Goal: Task Accomplishment & Management: Manage account settings

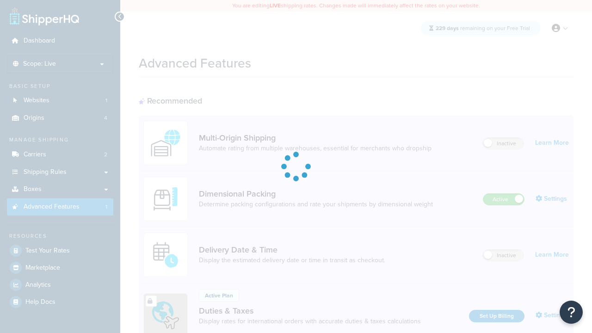
scroll to position [300, 0]
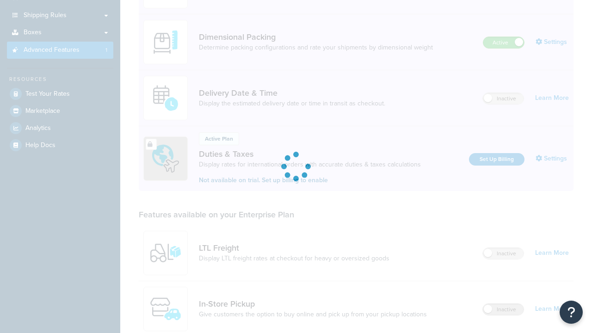
click at [503, 304] on label "Inactive" at bounding box center [503, 309] width 41 height 11
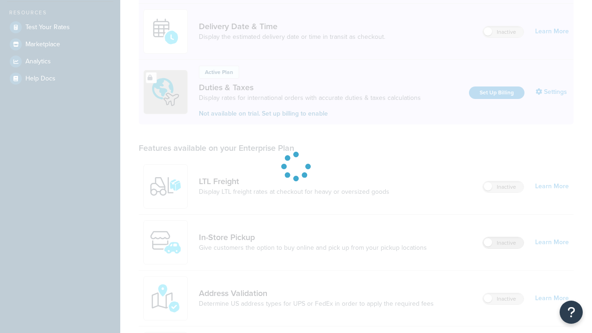
scroll to position [0, 0]
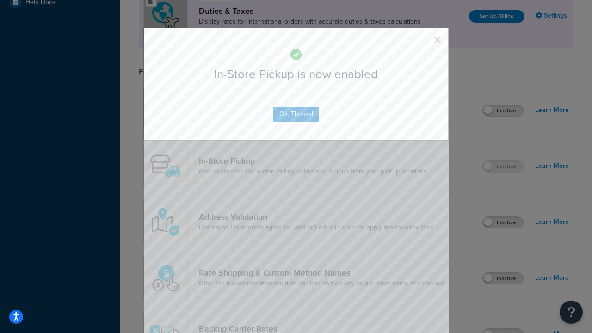
click at [424, 42] on button "button" at bounding box center [424, 43] width 2 height 2
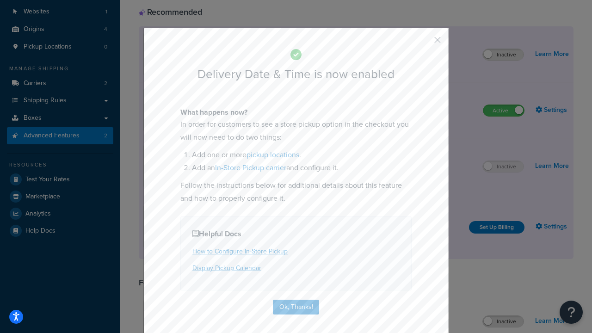
click at [424, 42] on button "button" at bounding box center [424, 43] width 2 height 2
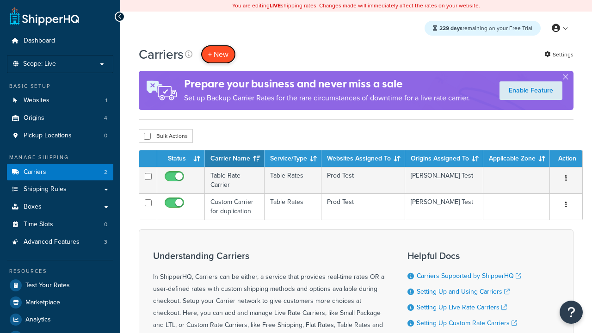
click at [218, 54] on button "+ New" at bounding box center [218, 54] width 35 height 19
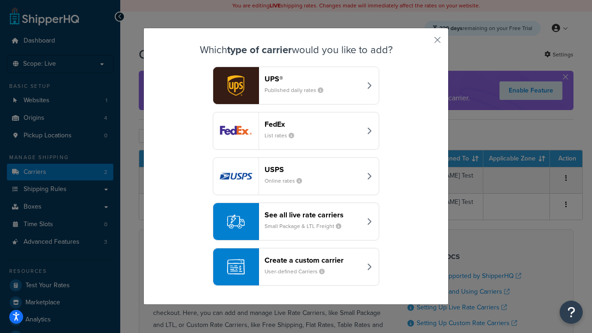
click at [296, 267] on div "Create a custom carrier User-defined Carriers" at bounding box center [312, 267] width 97 height 22
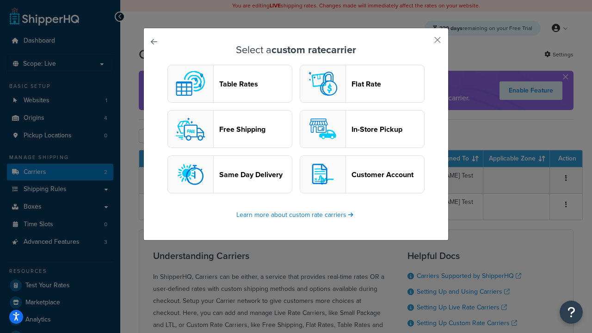
click at [362, 129] on header "In-Store Pickup" at bounding box center [387, 129] width 73 height 9
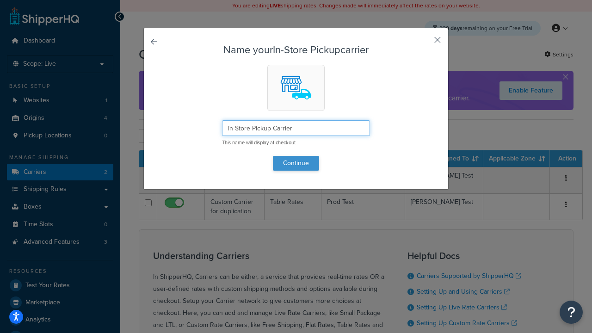
type input "In Store Pickup Carrier"
click at [296, 163] on button "Continue" at bounding box center [296, 163] width 46 height 15
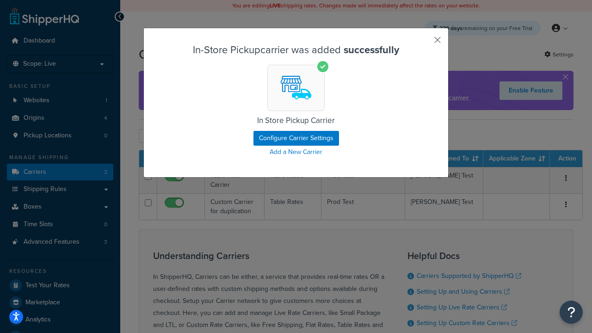
click at [424, 43] on button "button" at bounding box center [424, 43] width 2 height 2
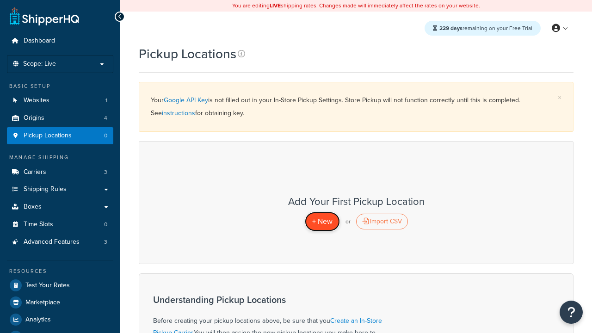
click at [322, 221] on span "+ New" at bounding box center [322, 221] width 20 height 11
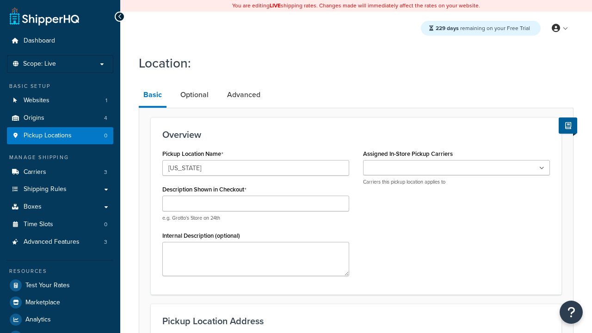
type input "[US_STATE]"
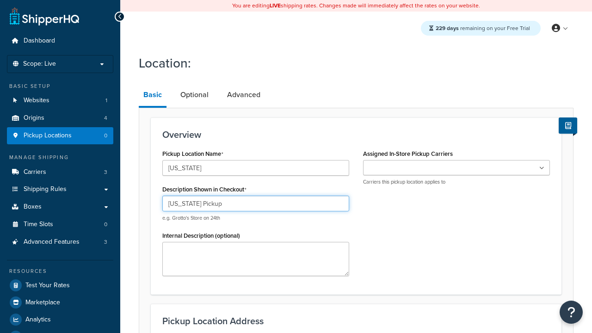
type input "[US_STATE] Pickup"
click at [456, 168] on ul at bounding box center [456, 167] width 187 height 15
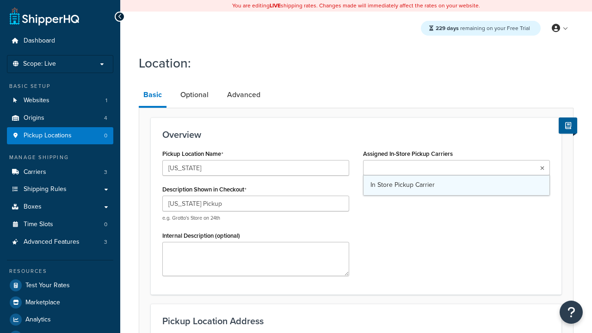
type input "[STREET_ADDRESS][PERSON_NAME]"
type input "Suite B"
type input "Irvine"
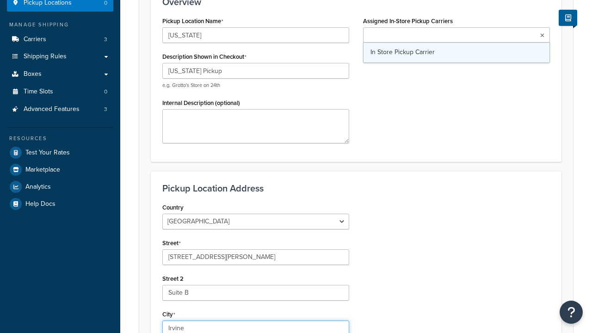
select select "5"
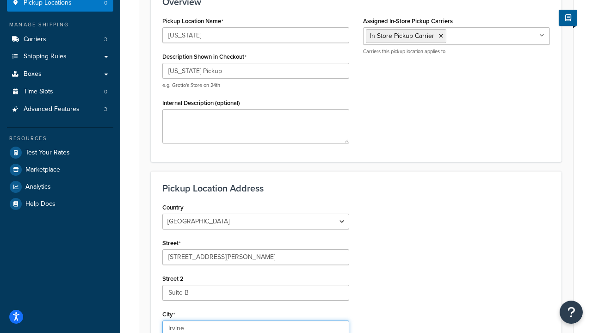
type input "Irvine"
type input "92612"
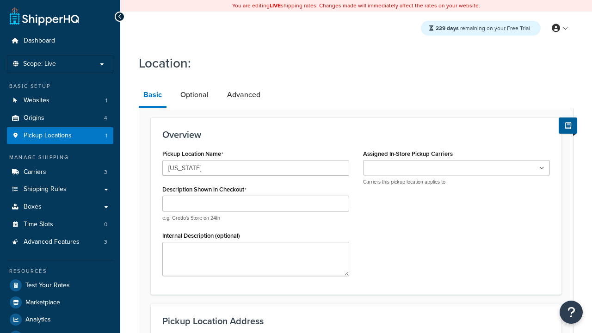
type input "[US_STATE]"
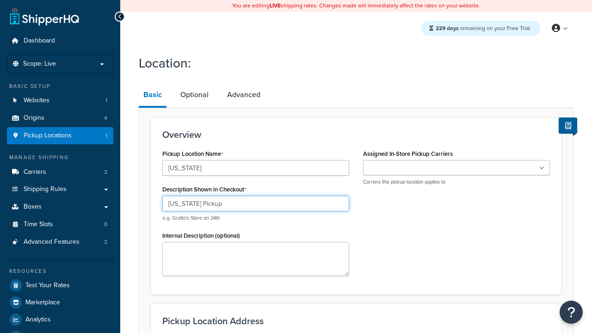
type input "[US_STATE] Pickup"
click at [456, 168] on ul at bounding box center [456, 167] width 187 height 15
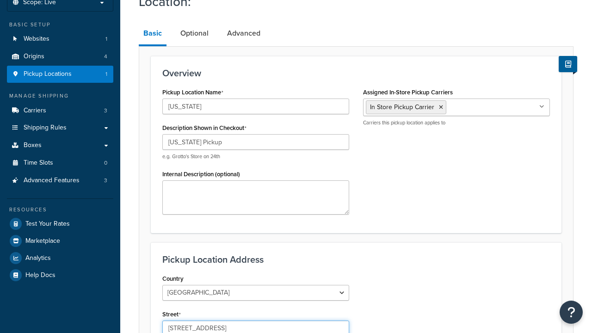
type input "[STREET_ADDRESS]"
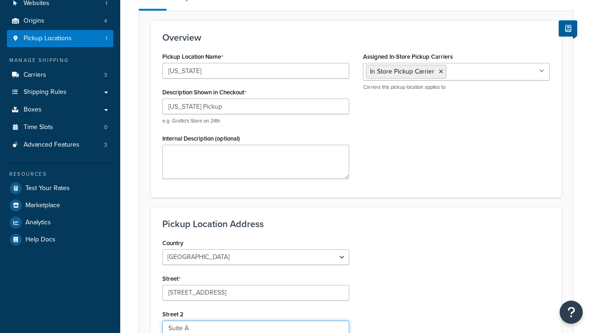
type input "Suite A"
type input "[GEOGRAPHIC_DATA]"
select select "43"
type input "[GEOGRAPHIC_DATA]"
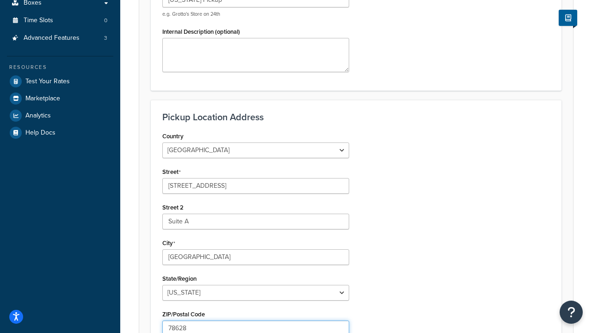
type input "78628"
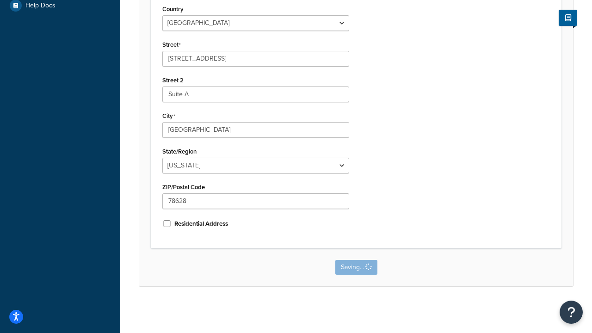
scroll to position [0, 0]
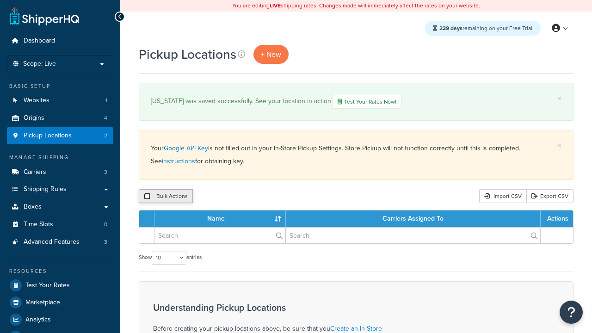
click at [147, 197] on input "checkbox" at bounding box center [147, 196] width 7 height 7
checkbox input "true"
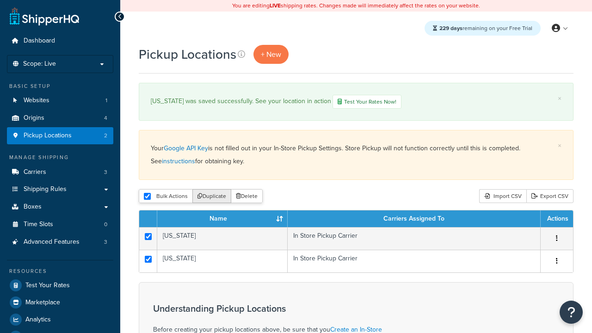
click at [212, 197] on button "Duplicate" at bounding box center [211, 196] width 39 height 14
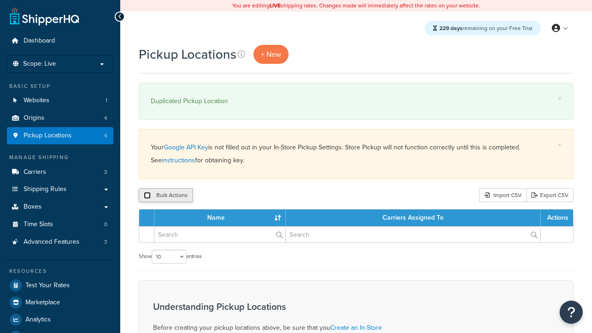
click at [147, 196] on input "checkbox" at bounding box center [147, 195] width 7 height 7
checkbox input "true"
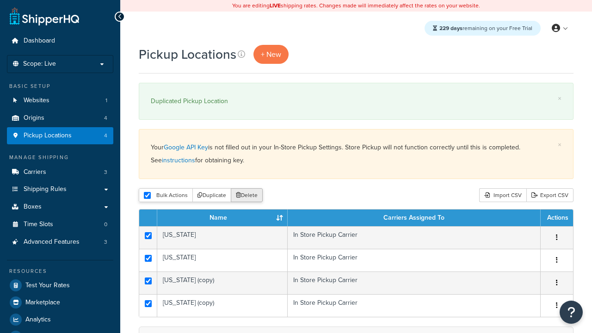
click at [249, 196] on button "Delete" at bounding box center [247, 195] width 32 height 14
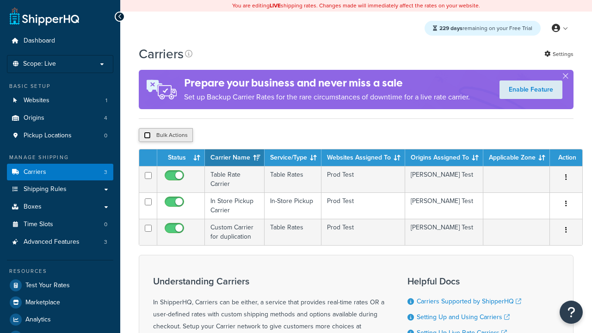
click at [147, 136] on input "checkbox" at bounding box center [147, 135] width 7 height 7
checkbox input "true"
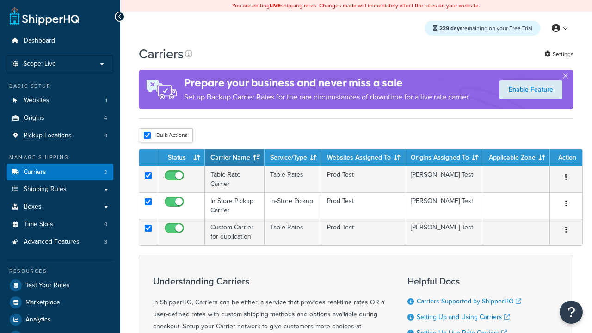
click at [0, 0] on button "Delete" at bounding box center [0, 0] width 0 height 0
